Goal: Task Accomplishment & Management: Use online tool/utility

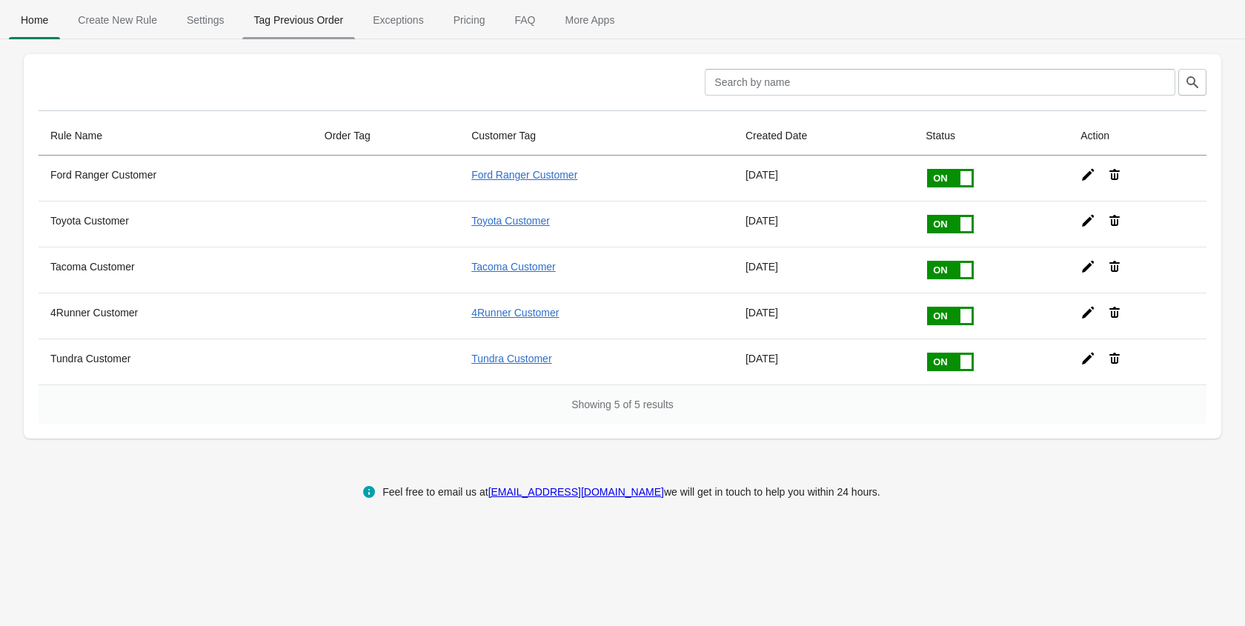
click at [319, 21] on span "Tag Previous Order" at bounding box center [298, 20] width 113 height 27
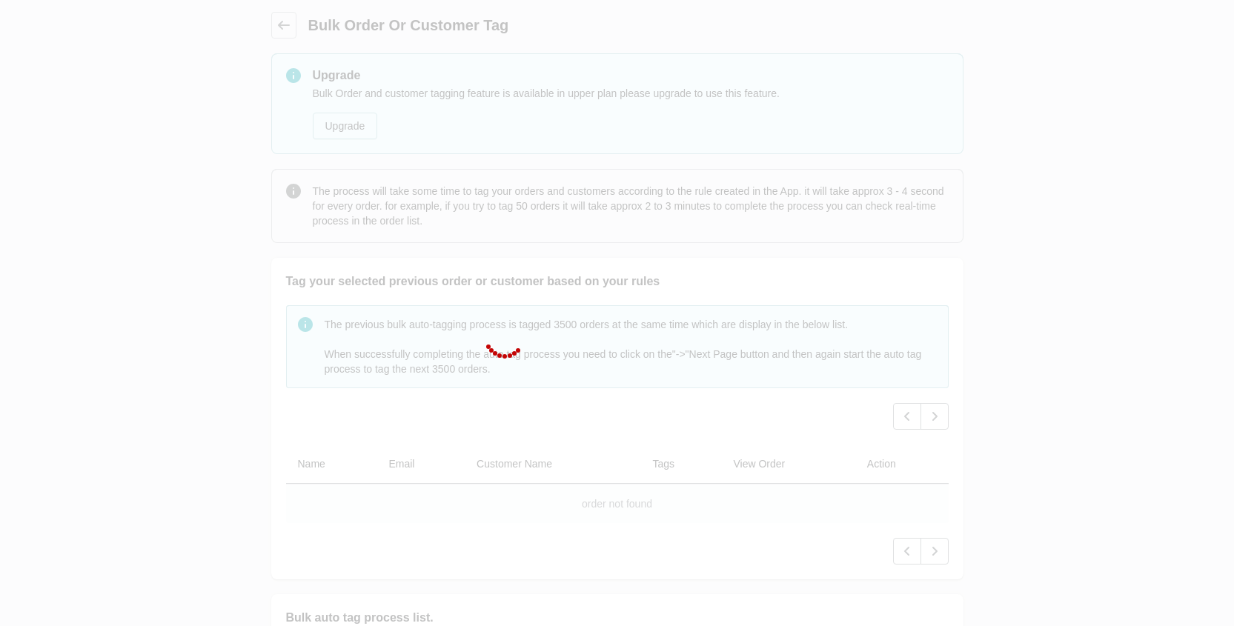
click at [172, 133] on div at bounding box center [617, 313] width 1234 height 626
click at [227, 56] on div at bounding box center [617, 313] width 1234 height 626
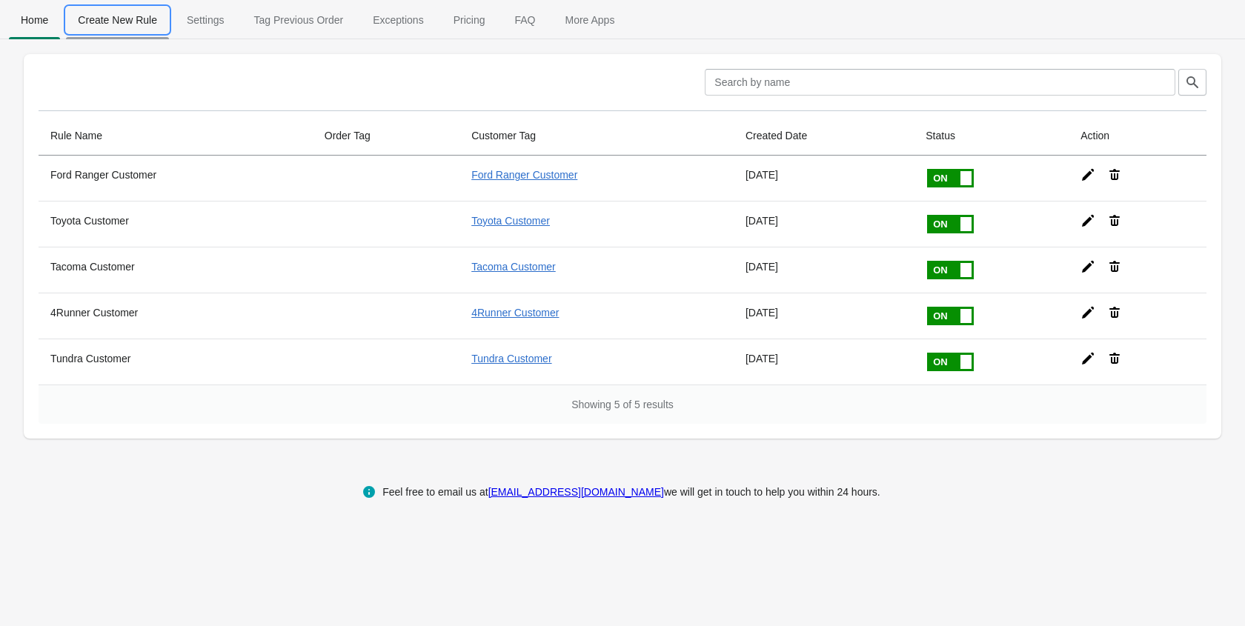
click at [127, 17] on span "Create New Rule" at bounding box center [117, 20] width 103 height 27
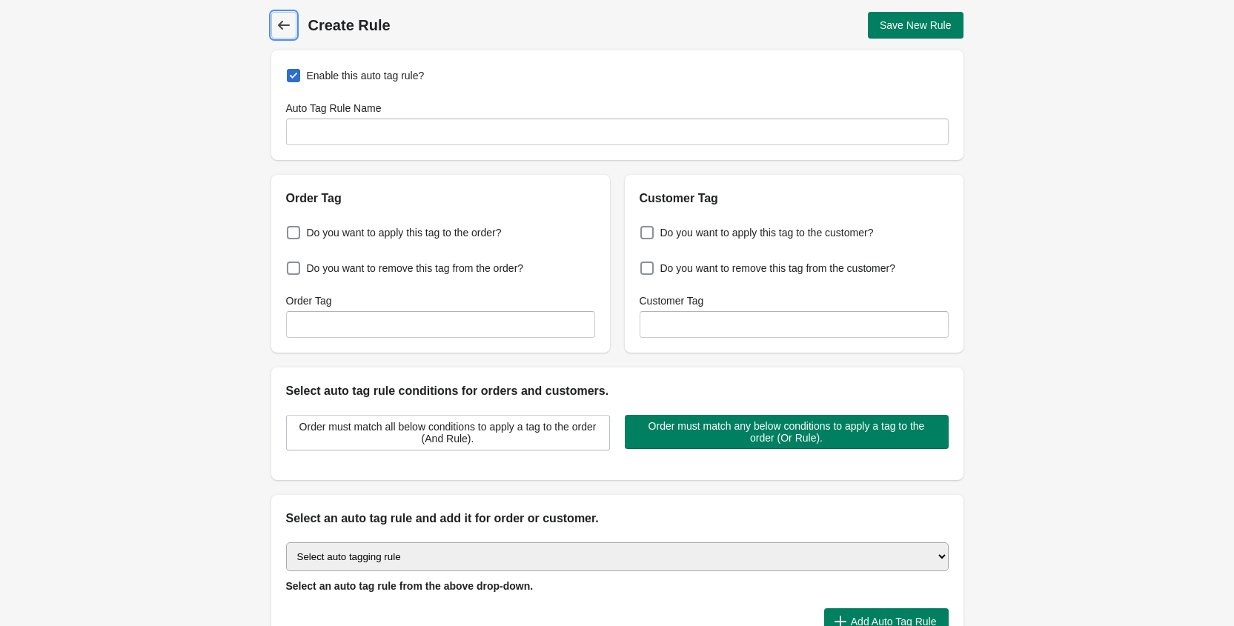
click at [282, 29] on icon at bounding box center [283, 25] width 12 height 9
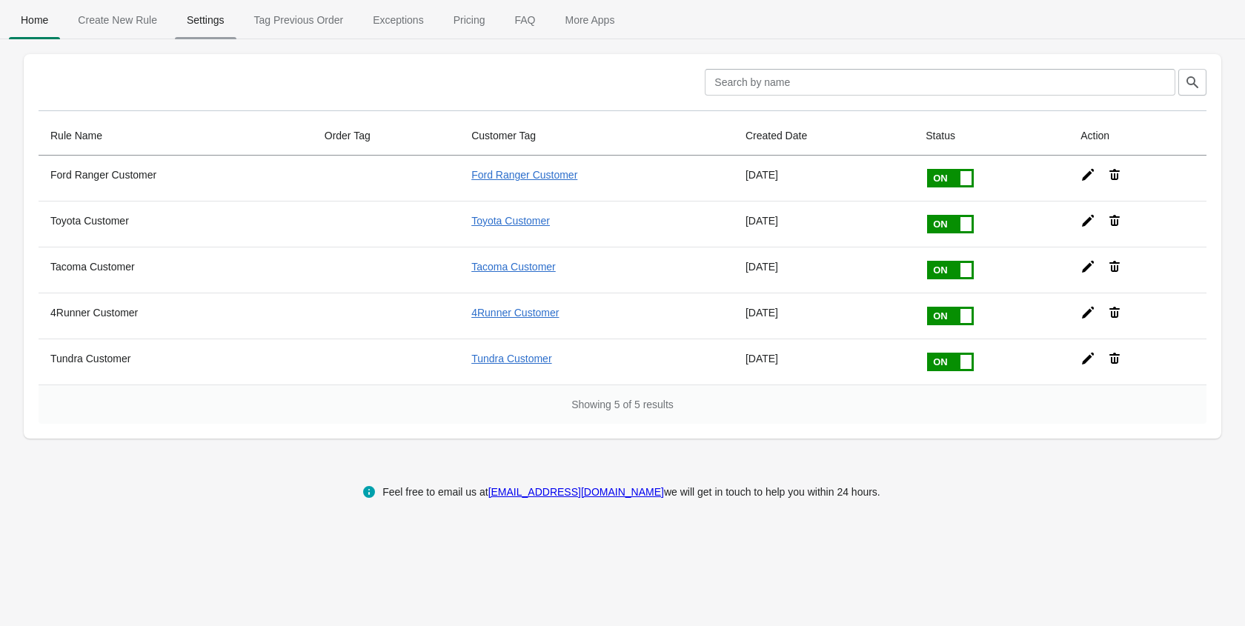
click at [204, 27] on span "Settings" at bounding box center [206, 20] width 62 height 27
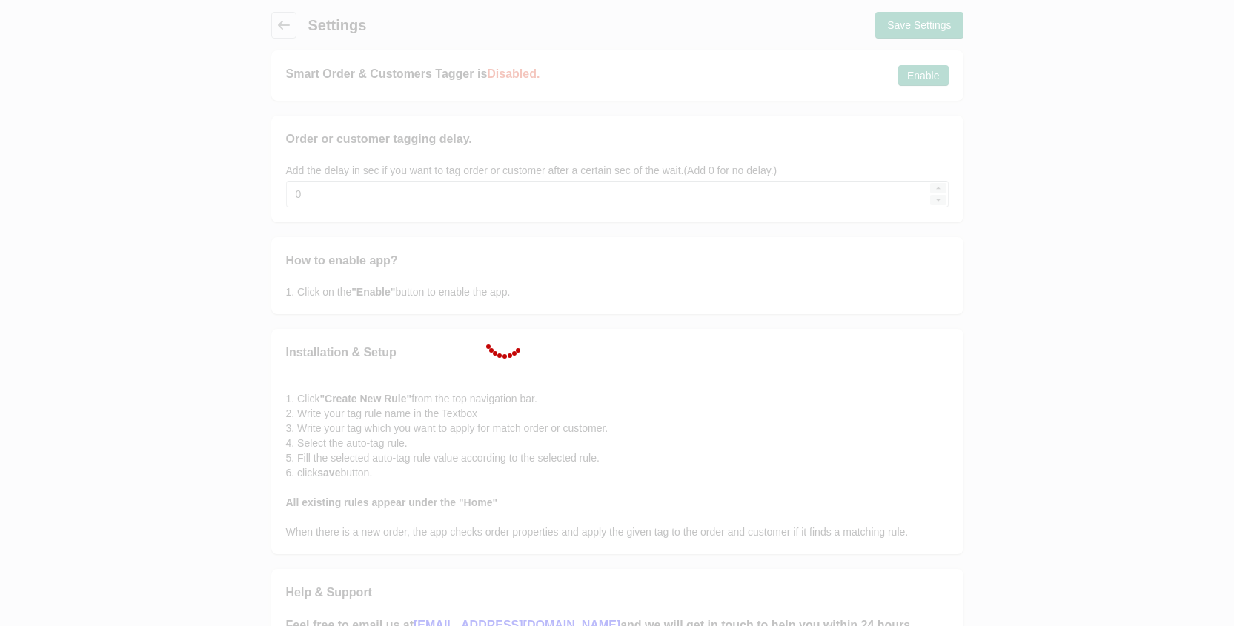
click at [280, 27] on div at bounding box center [617, 313] width 1234 height 626
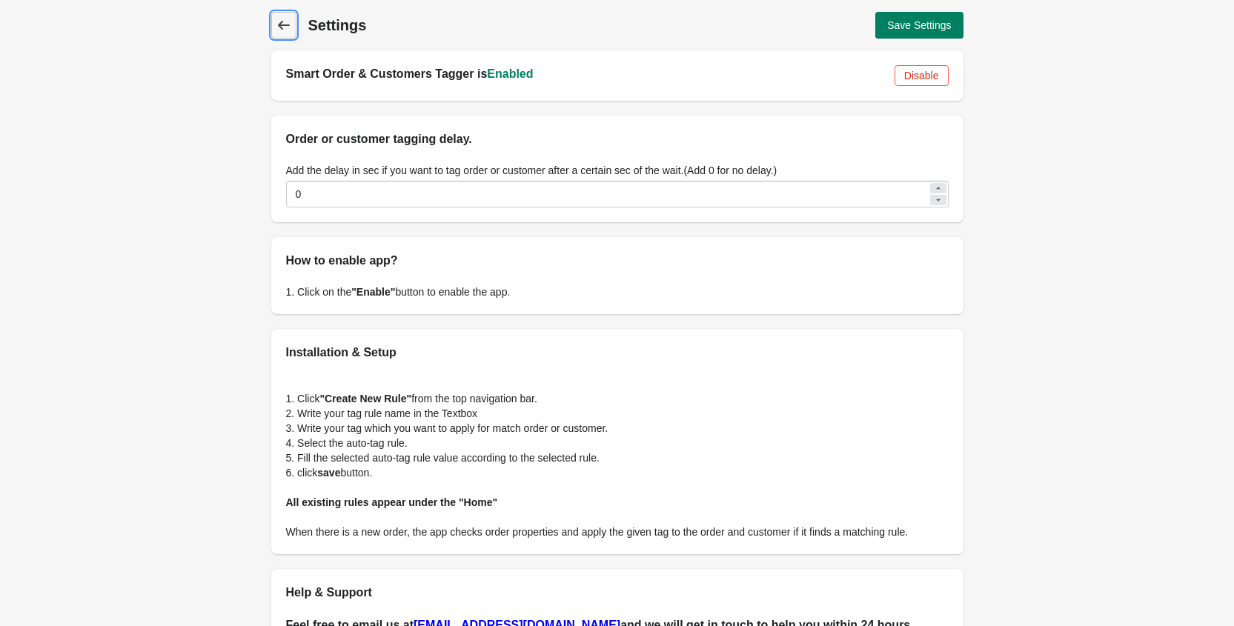
click at [282, 30] on icon at bounding box center [283, 25] width 15 height 15
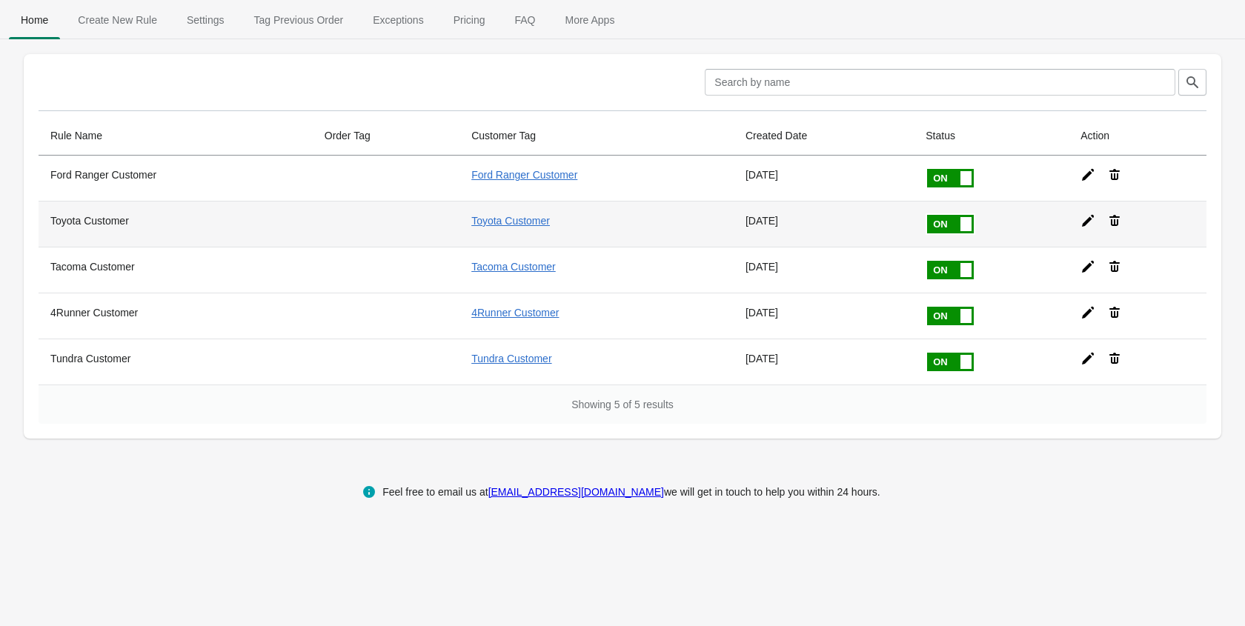
click at [1089, 221] on icon at bounding box center [1088, 221] width 12 height 12
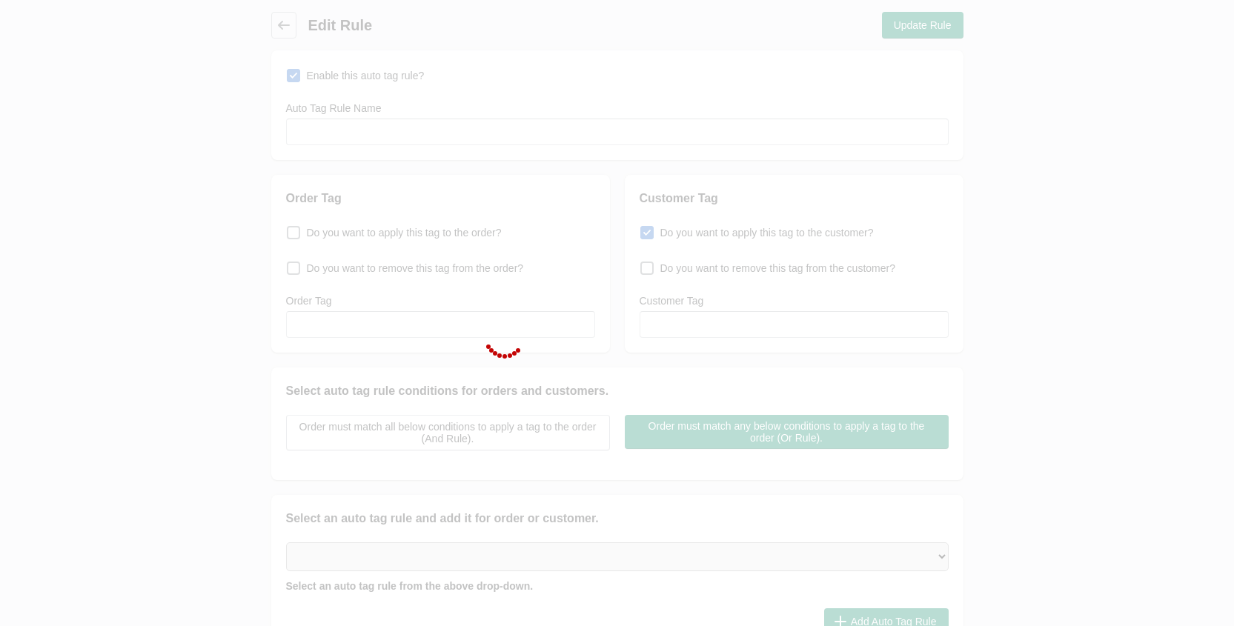
type input "Toyota Customer"
checkbox input "true"
type input "Toyota Customer"
select select "5"
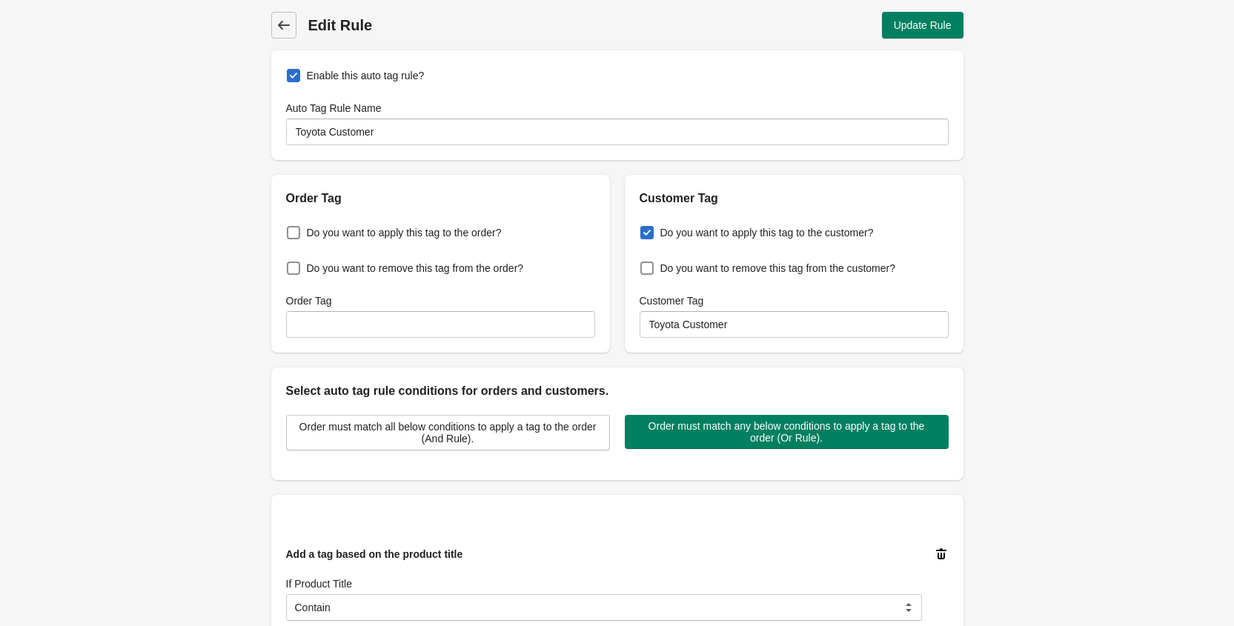
click at [277, 24] on icon at bounding box center [283, 25] width 15 height 15
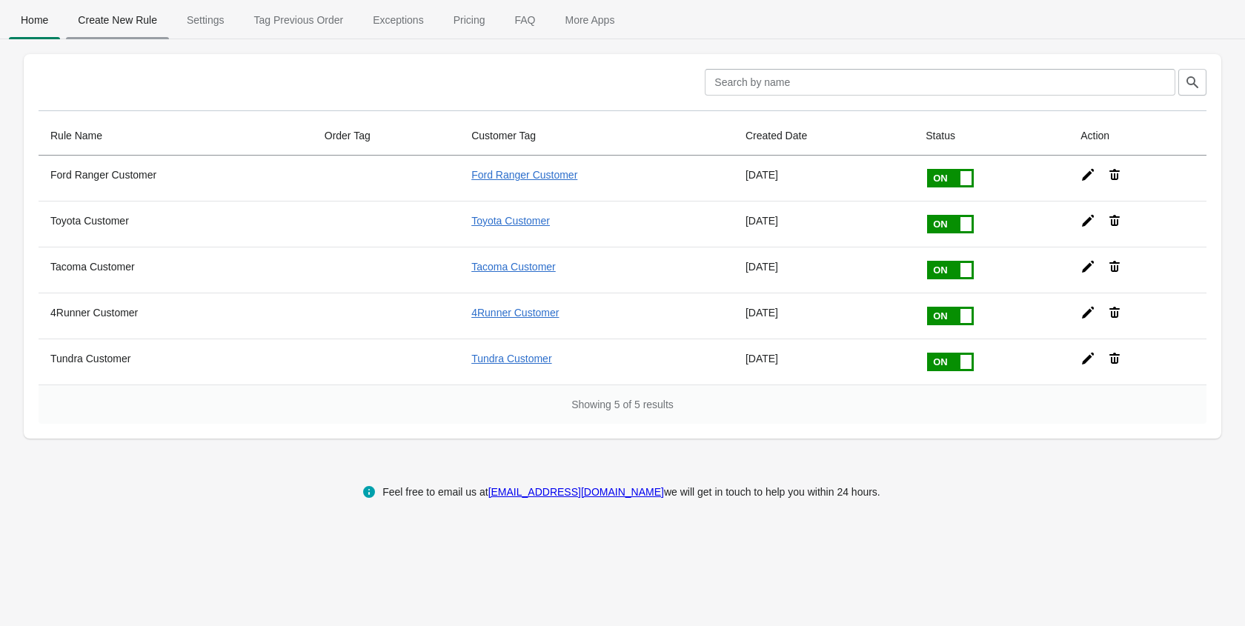
click at [130, 29] on span "Create New Rule" at bounding box center [117, 20] width 103 height 27
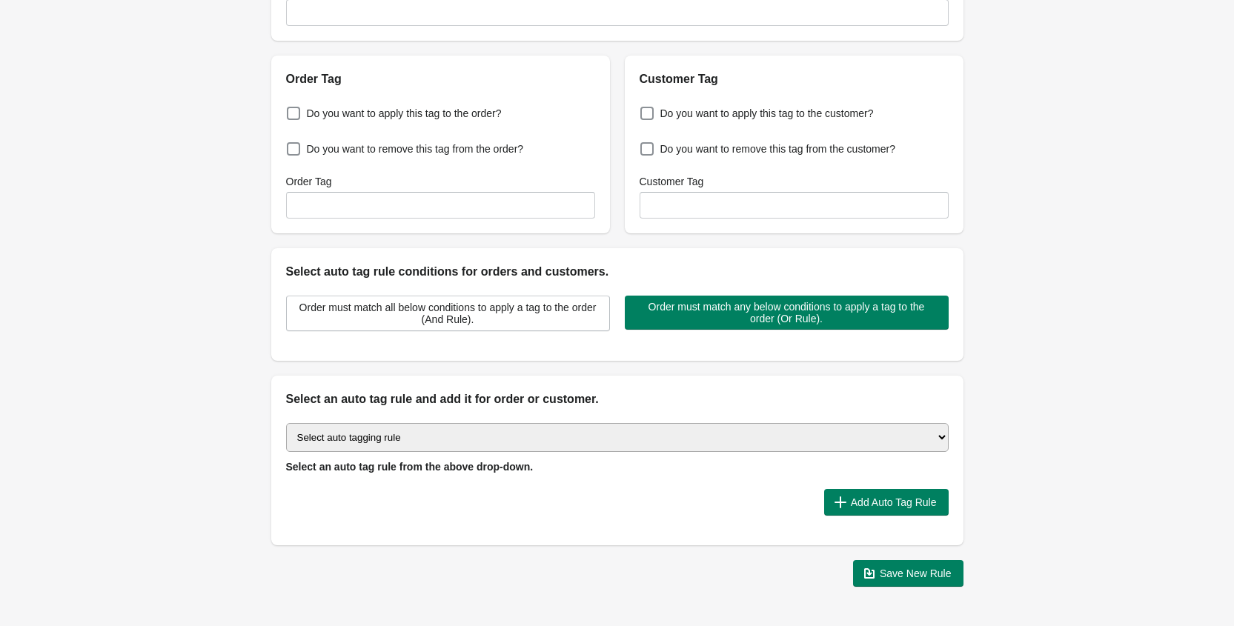
scroll to position [159, 0]
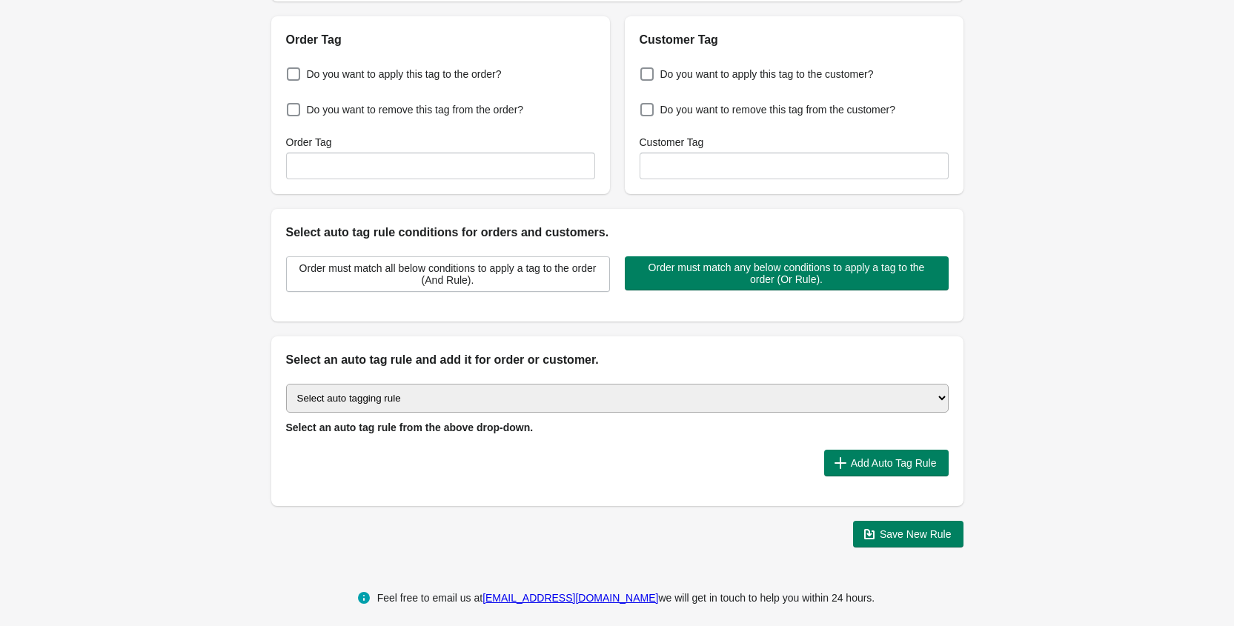
click at [362, 406] on select "Select auto tagging rule Tag by order amount Tag based on the order count (Volu…" at bounding box center [617, 398] width 662 height 29
click at [394, 400] on select "Select auto tagging rule Tag by order amount Tag based on the order count (Volu…" at bounding box center [617, 398] width 662 height 29
drag, startPoint x: 342, startPoint y: 360, endPoint x: 389, endPoint y: 376, distance: 49.2
click at [389, 371] on div "Select an auto tag rule and add it for order or customer. Select auto tagging r…" at bounding box center [617, 421] width 692 height 170
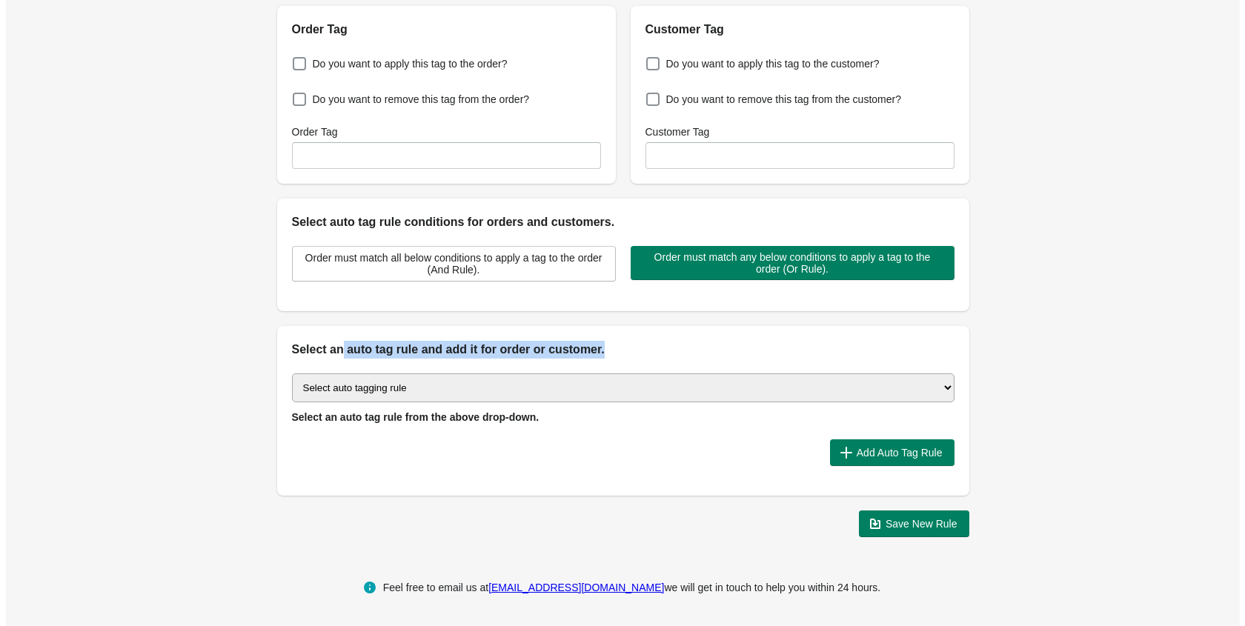
scroll to position [0, 0]
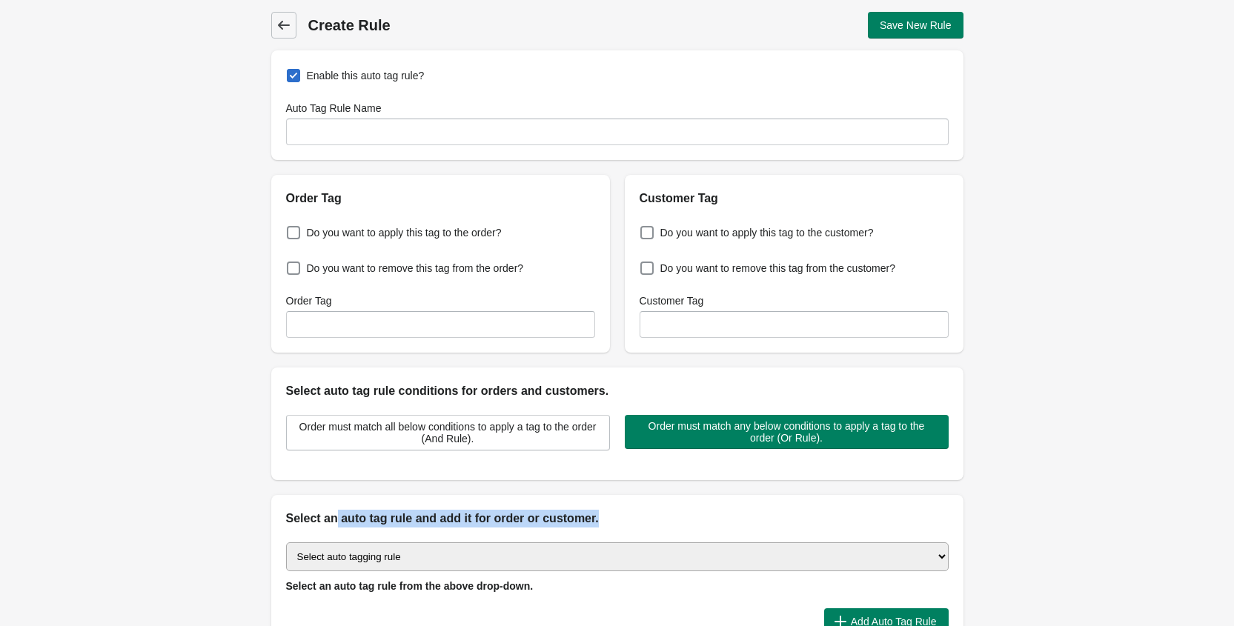
click at [288, 23] on icon at bounding box center [283, 25] width 15 height 15
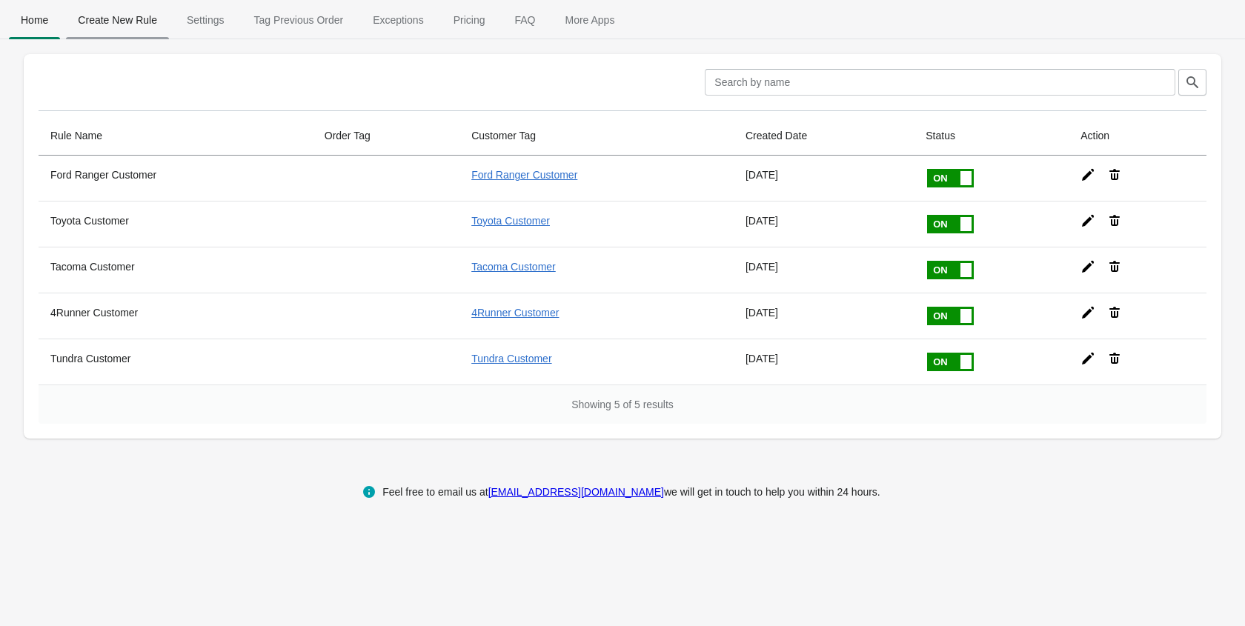
click at [119, 13] on span "Create New Rule" at bounding box center [117, 20] width 103 height 27
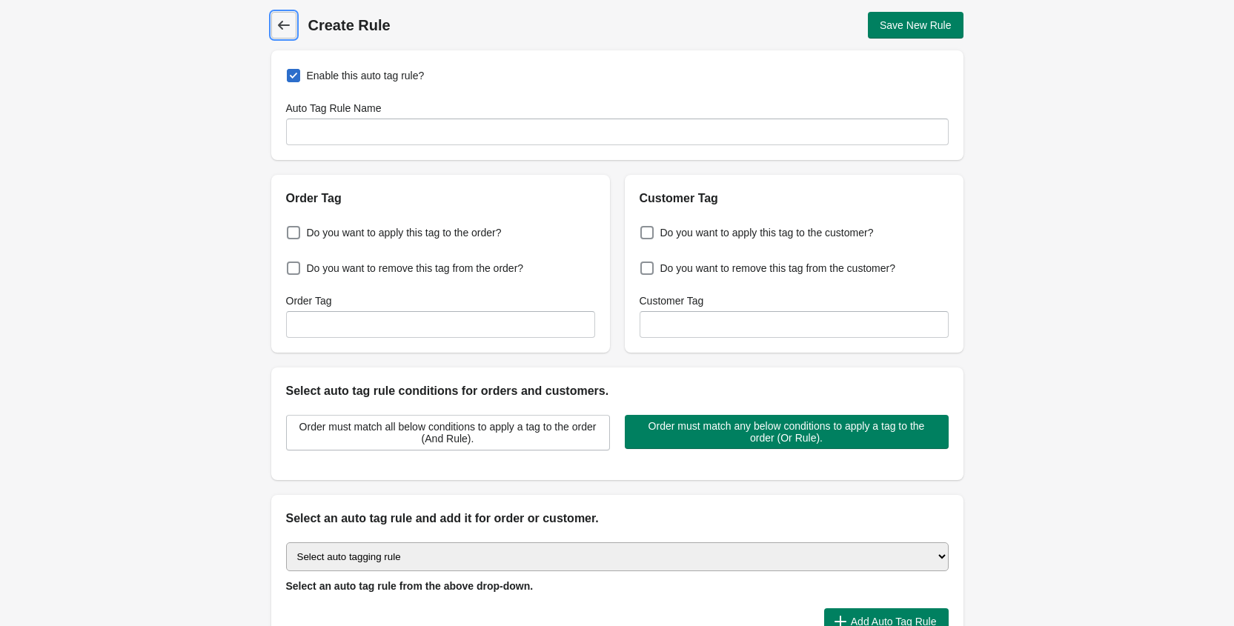
click at [290, 22] on span "Back" at bounding box center [283, 25] width 21 height 21
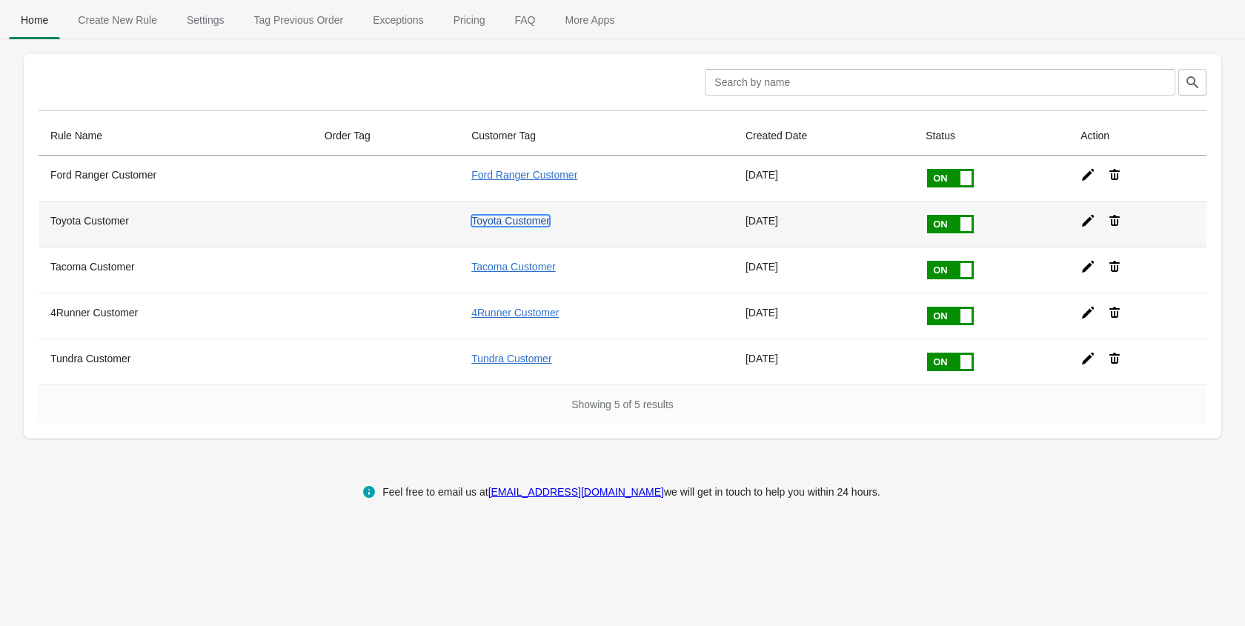
click at [519, 217] on link "Toyota Customer" at bounding box center [510, 221] width 79 height 12
